Goal: Information Seeking & Learning: Learn about a topic

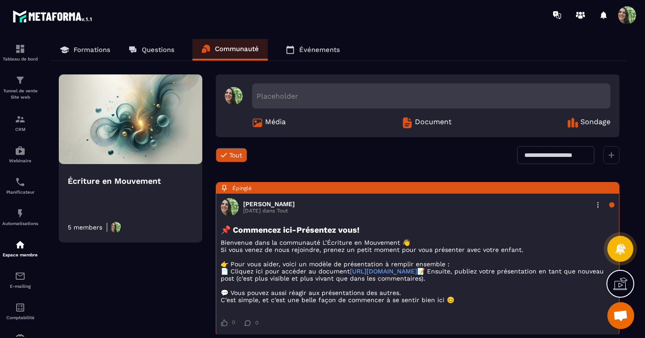
click at [82, 48] on p "Formations" at bounding box center [92, 50] width 37 height 8
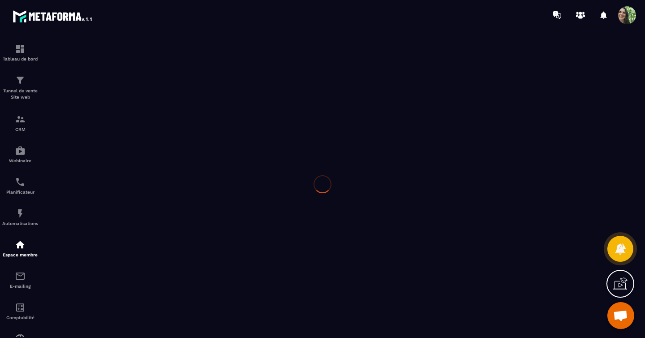
click at [88, 50] on div at bounding box center [322, 184] width 645 height 308
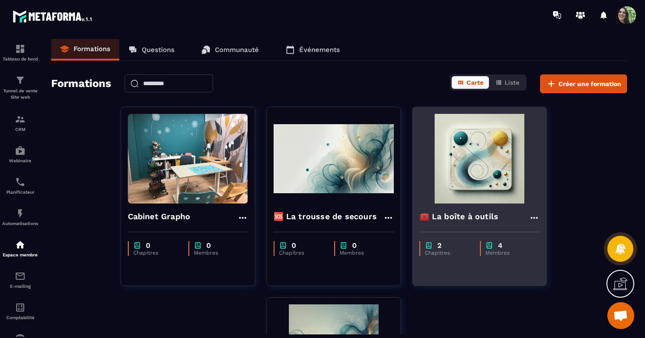
click at [468, 181] on img at bounding box center [480, 159] width 120 height 90
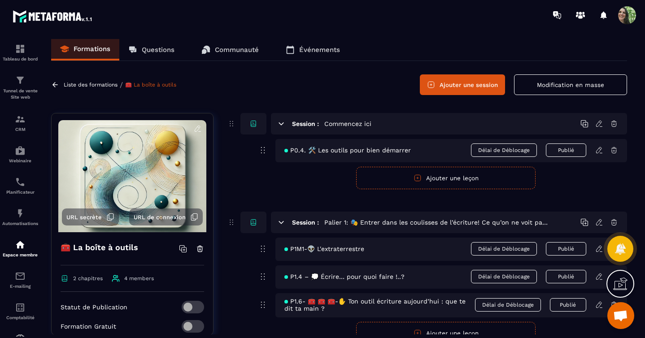
click at [600, 249] on icon at bounding box center [598, 249] width 5 height 6
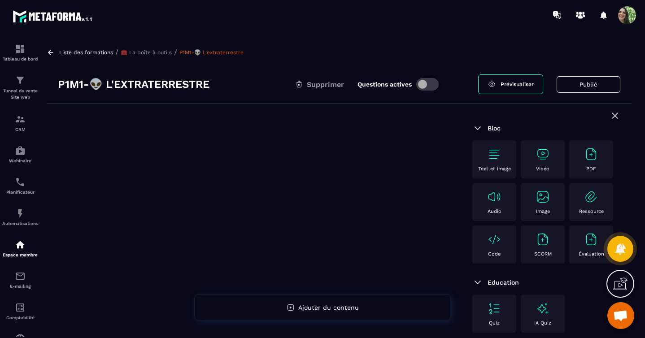
click at [152, 53] on p "🧰 La boîte à outils" at bounding box center [146, 52] width 51 height 6
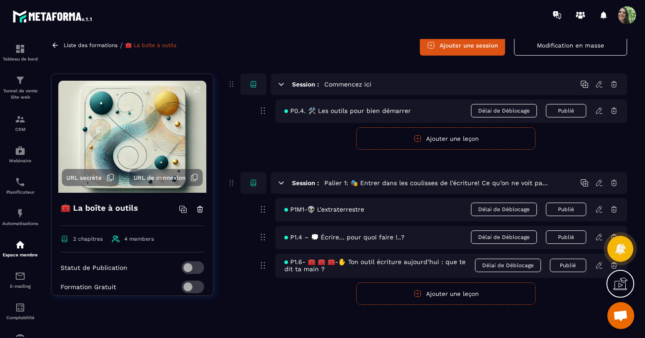
scroll to position [44, 0]
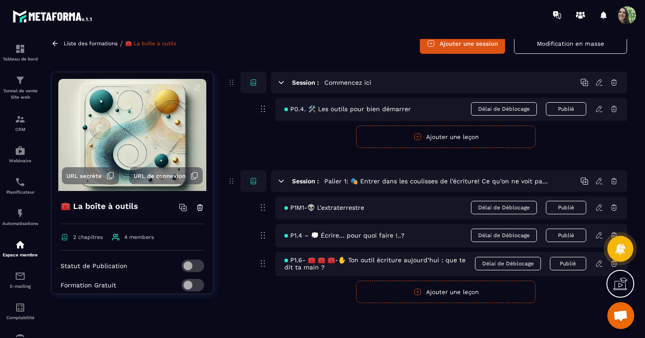
click at [565, 207] on button "Publié" at bounding box center [566, 207] width 40 height 13
